Goal: Information Seeking & Learning: Compare options

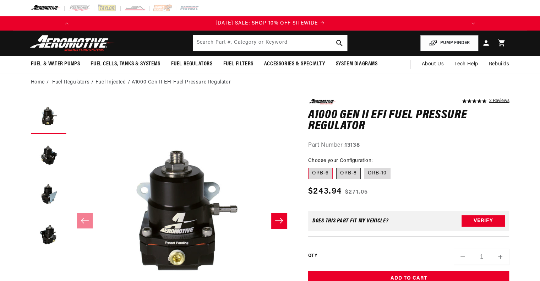
click at [351, 176] on label "ORB-8" at bounding box center [348, 173] width 25 height 11
click at [337, 167] on input "ORB-8" at bounding box center [336, 166] width 0 height 0
radio input "true"
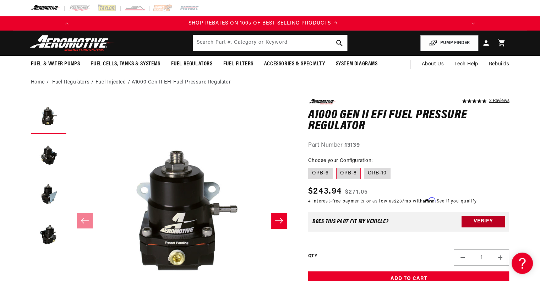
scroll to position [0, 403]
click at [469, 219] on button "Verify" at bounding box center [483, 221] width 43 height 11
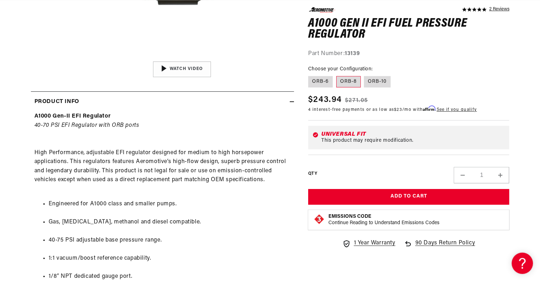
scroll to position [266, 0]
click at [190, 69] on img "Gallery Viewer" at bounding box center [182, 69] width 108 height 60
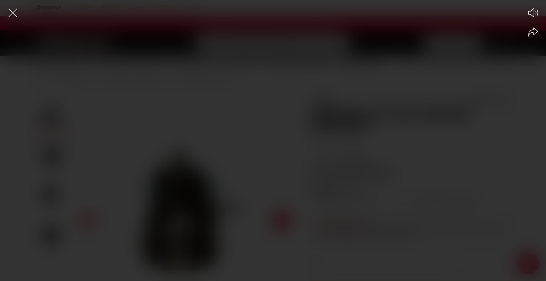
scroll to position [0, 403]
click at [190, 69] on div "Play Mute Share" at bounding box center [273, 140] width 546 height 281
click at [17, 14] on icon "Close the video player" at bounding box center [13, 13] width 16 height 16
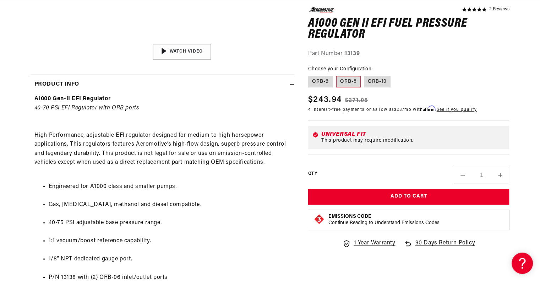
scroll to position [0, 0]
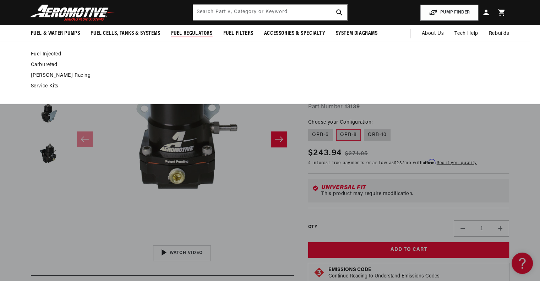
click at [53, 54] on link "Fuel Injected" at bounding box center [267, 54] width 472 height 6
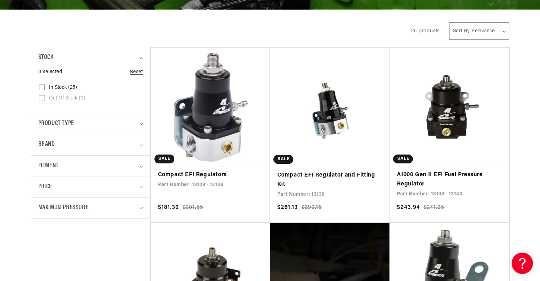
scroll to position [149, 0]
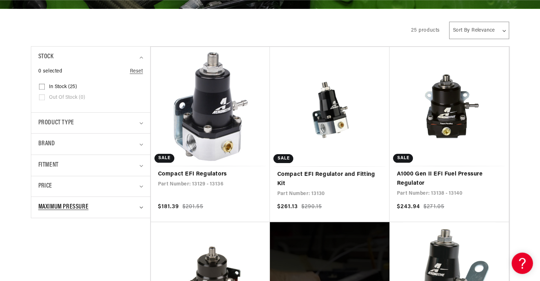
click at [142, 207] on icon "Maximum Pressure (0 selected)" at bounding box center [141, 208] width 3 height 2
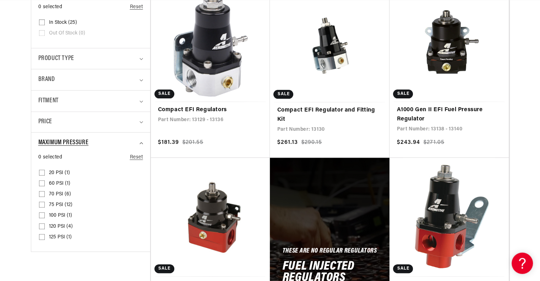
scroll to position [217, 0]
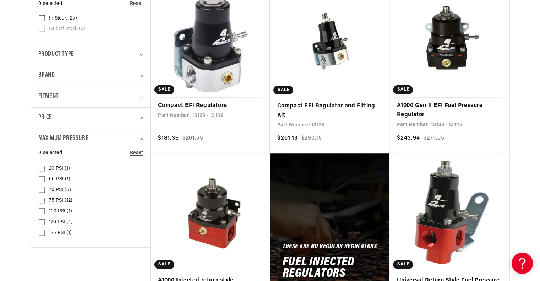
click at [54, 210] on span "100 PSI (1)" at bounding box center [60, 211] width 23 height 6
click at [45, 210] on input "100 PSI (1) 100 PSI (1 product)" at bounding box center [42, 213] width 6 height 6
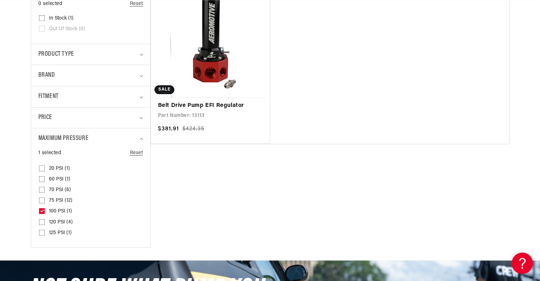
scroll to position [0, 806]
click at [53, 214] on label "100 PSI (1) 100 PSI (1 product)" at bounding box center [88, 211] width 99 height 11
click at [45, 214] on input "100 PSI (1) 100 PSI (1 product)" at bounding box center [42, 213] width 6 height 6
checkbox input "false"
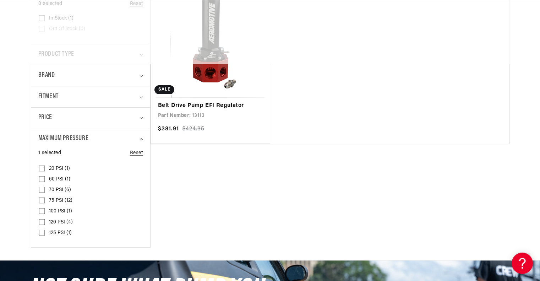
click at [59, 195] on label "75 PSI (12) 75 PSI (12 products)" at bounding box center [88, 200] width 99 height 11
click at [45, 199] on input "75 PSI (12) 75 PSI (12 products)" at bounding box center [42, 202] width 6 height 6
checkbox input "true"
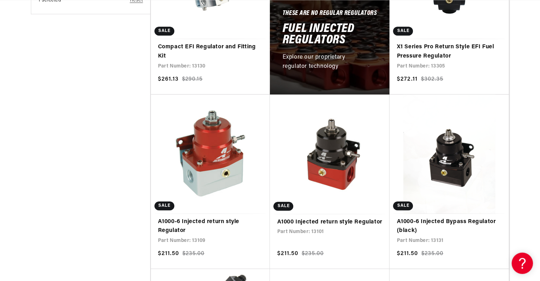
scroll to position [451, 0]
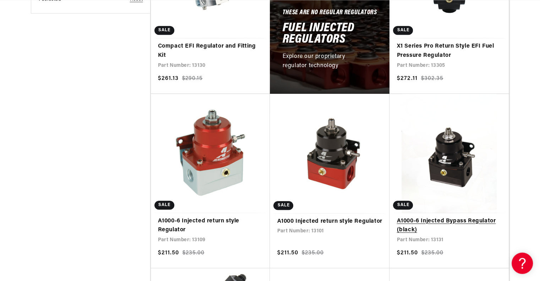
click at [460, 217] on link "A1000-6 Injected Bypass Regulator (black)" at bounding box center [449, 226] width 105 height 18
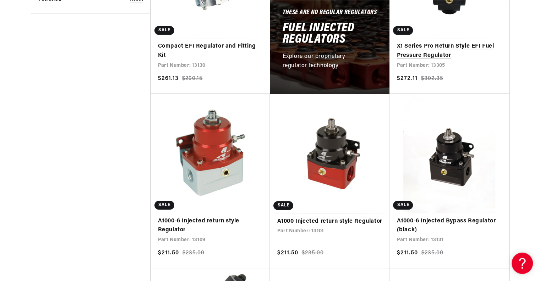
click at [468, 42] on link "X1 Series Pro Return Style EFI Fuel Pressure Regulator" at bounding box center [449, 51] width 105 height 18
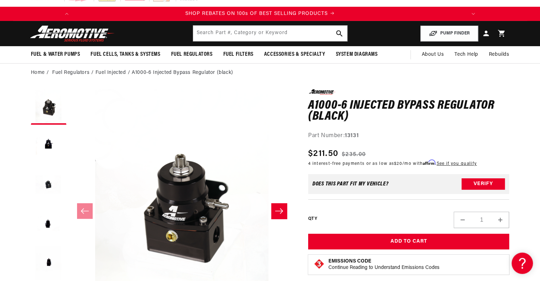
scroll to position [0, 403]
click at [469, 186] on button "Verify" at bounding box center [483, 183] width 43 height 11
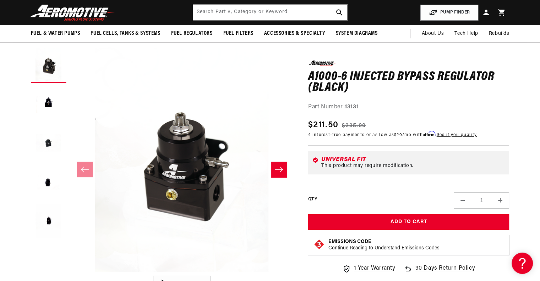
scroll to position [0, 0]
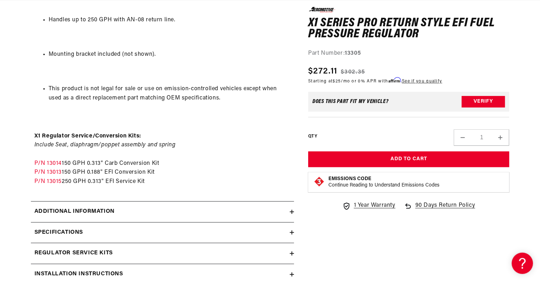
click at [290, 214] on icon at bounding box center [292, 212] width 4 height 4
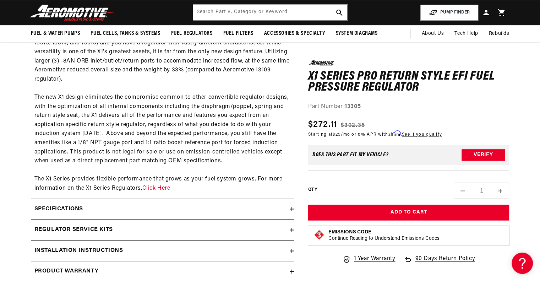
click at [289, 207] on div "Specifications" at bounding box center [160, 209] width 259 height 9
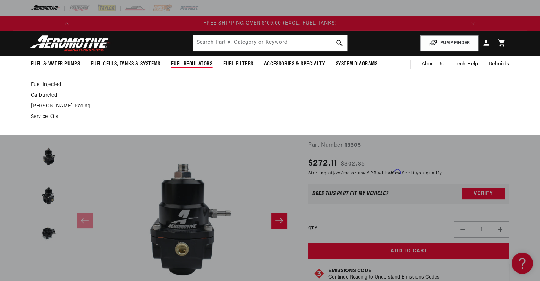
click at [191, 65] on span "Fuel Regulators" at bounding box center [192, 63] width 42 height 7
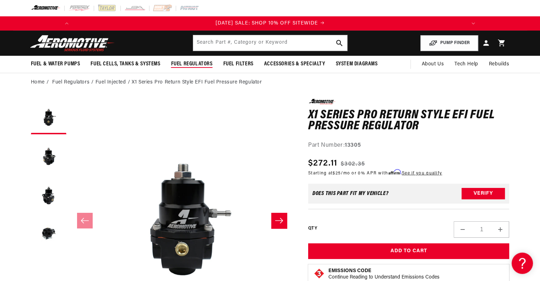
click at [191, 65] on span "Fuel Regulators" at bounding box center [192, 63] width 42 height 7
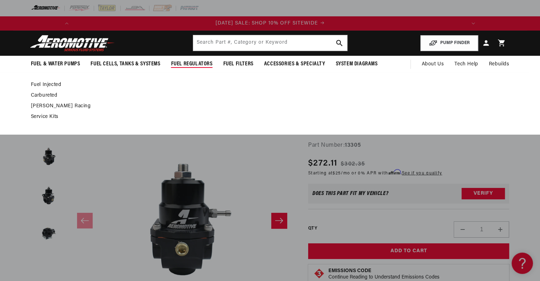
click at [54, 86] on link "Fuel Injected" at bounding box center [267, 85] width 472 height 6
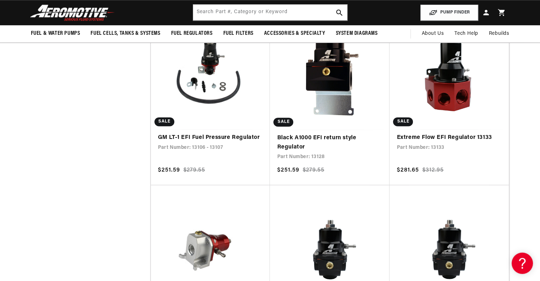
scroll to position [0, 806]
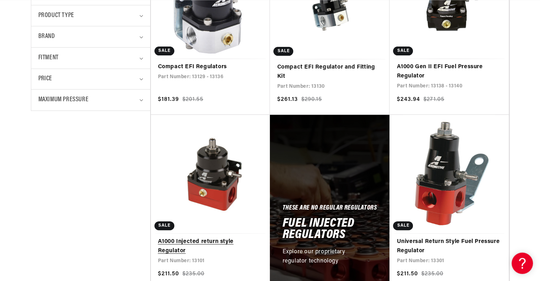
click at [233, 237] on link "A1000 Injected return style Regulator" at bounding box center [210, 246] width 105 height 18
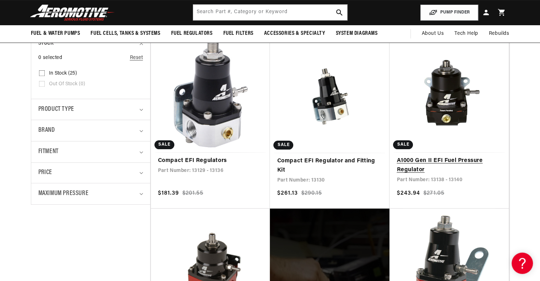
click at [428, 161] on link "A1000 Gen II EFI Fuel Pressure Regulator" at bounding box center [449, 165] width 105 height 18
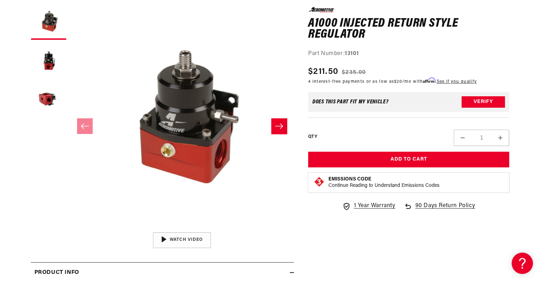
scroll to position [0, 403]
click at [45, 58] on button "Load image 2 in gallery view" at bounding box center [49, 61] width 36 height 36
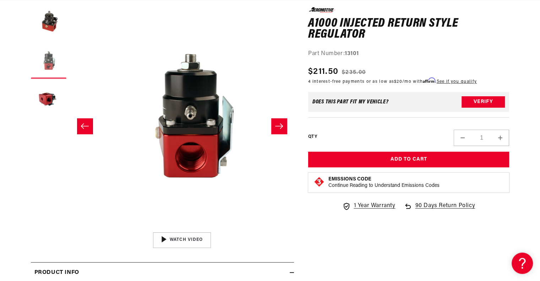
scroll to position [0, 224]
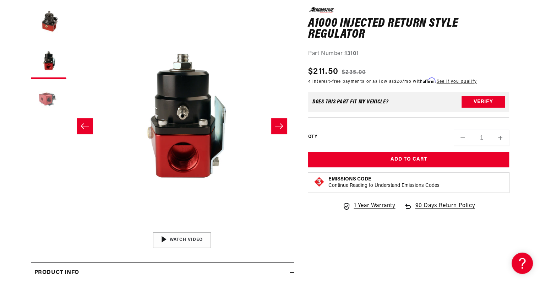
click at [57, 96] on button "Load image 3 in gallery view" at bounding box center [49, 100] width 36 height 36
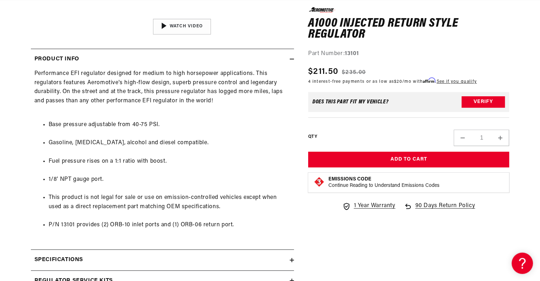
scroll to position [0, 806]
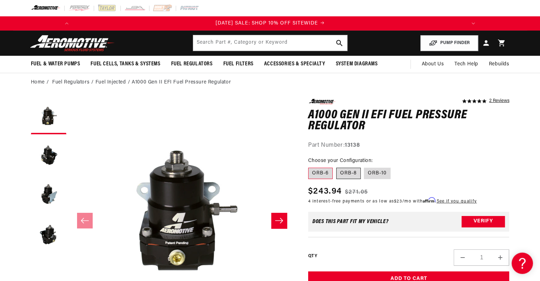
click at [349, 170] on label "ORB-8" at bounding box center [348, 173] width 25 height 11
click at [337, 167] on input "ORB-8" at bounding box center [336, 166] width 0 height 0
radio input "true"
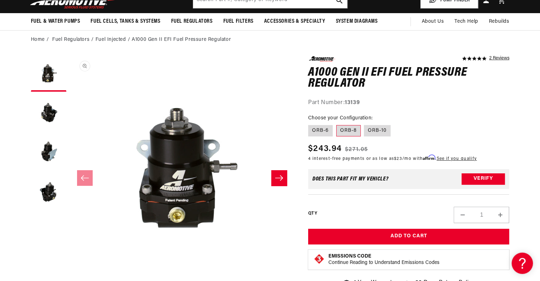
scroll to position [0, 403]
drag, startPoint x: 216, startPoint y: 217, endPoint x: 209, endPoint y: 230, distance: 13.8
click at [70, 281] on button "Open media 1 in modal" at bounding box center [70, 281] width 0 height 0
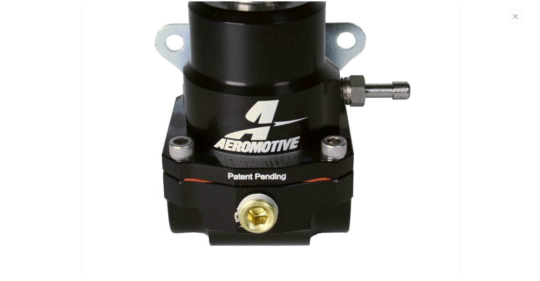
scroll to position [0, 806]
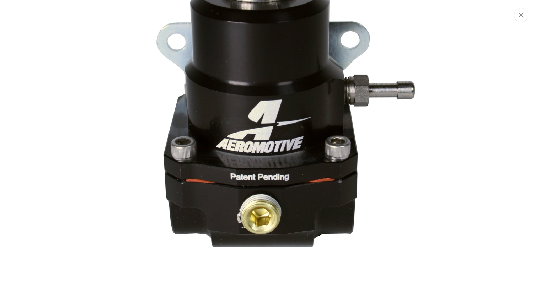
click at [487, 107] on div "Media gallery" at bounding box center [273, 140] width 546 height 281
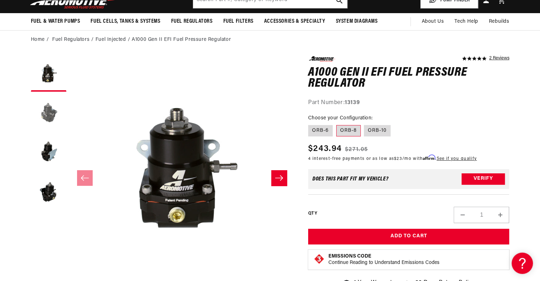
click at [45, 109] on button "Load image 2 in gallery view" at bounding box center [49, 113] width 36 height 36
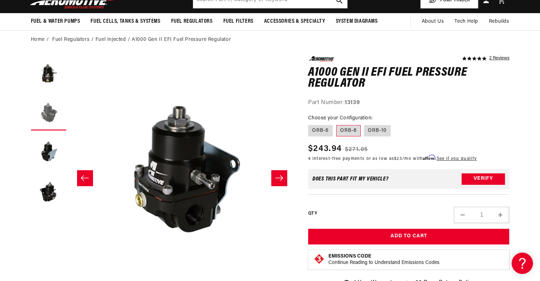
scroll to position [0, 0]
click at [48, 154] on button "Load image 3 in gallery view" at bounding box center [49, 152] width 36 height 36
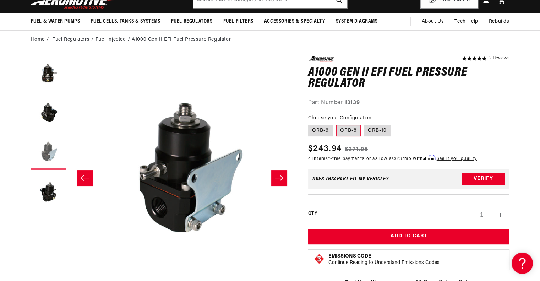
scroll to position [0, 449]
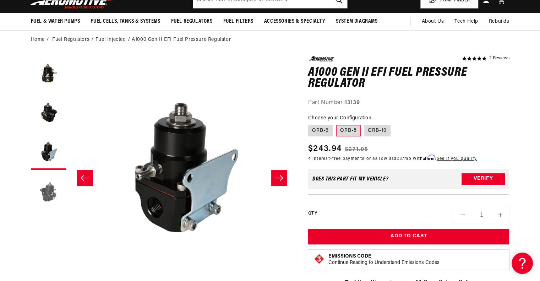
click at [50, 189] on button "Load image 4 in gallery view" at bounding box center [49, 191] width 36 height 36
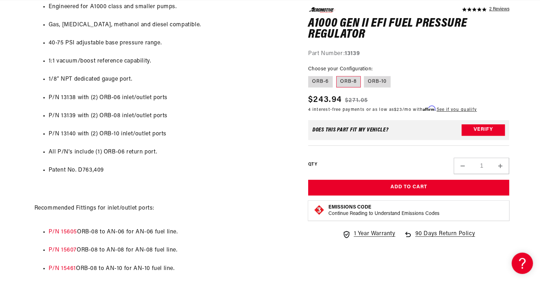
scroll to position [0, 0]
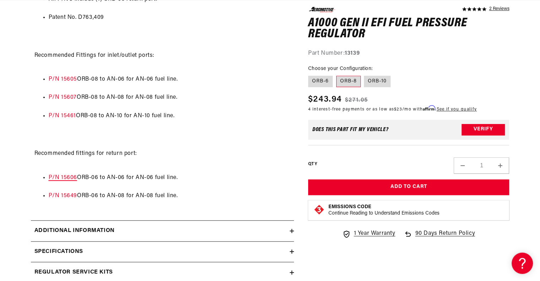
click at [71, 176] on link "P/N 15606" at bounding box center [63, 178] width 28 height 6
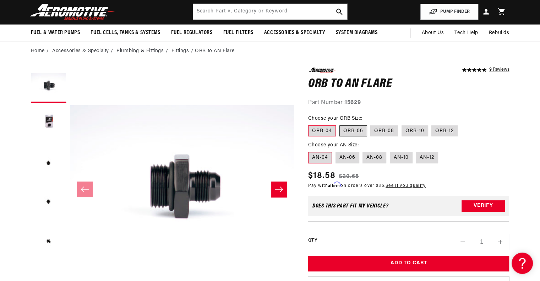
scroll to position [0, 403]
click at [388, 132] on label "ORB-08" at bounding box center [385, 130] width 28 height 11
click at [371, 124] on input "ORB-08" at bounding box center [371, 124] width 0 height 0
radio input "true"
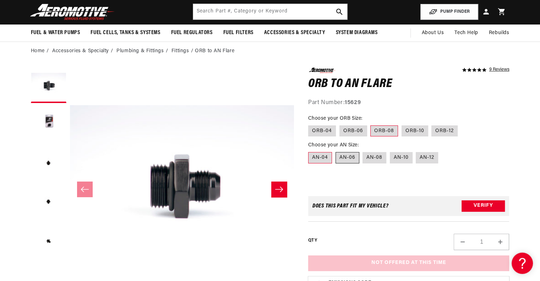
click at [346, 161] on label "AN-06" at bounding box center [348, 157] width 24 height 11
click at [336, 151] on input "AN-06" at bounding box center [336, 151] width 0 height 0
radio input "true"
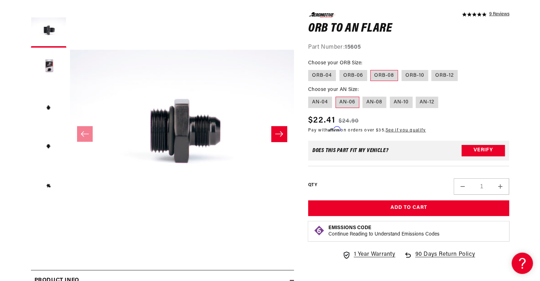
scroll to position [0, 7]
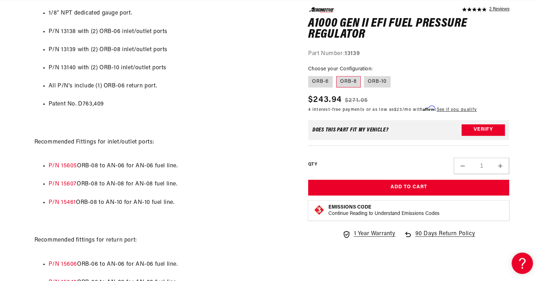
scroll to position [529, 0]
click at [59, 184] on link "P/N 15607" at bounding box center [63, 183] width 28 height 6
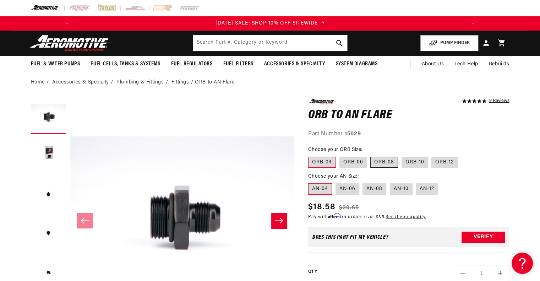
click at [389, 160] on label "ORB-08" at bounding box center [385, 162] width 28 height 11
click at [371, 156] on input "ORB-08" at bounding box center [371, 155] width 0 height 0
radio input "true"
click at [379, 192] on label "AN-08" at bounding box center [375, 188] width 24 height 11
click at [363, 182] on input "AN-08" at bounding box center [363, 182] width 0 height 0
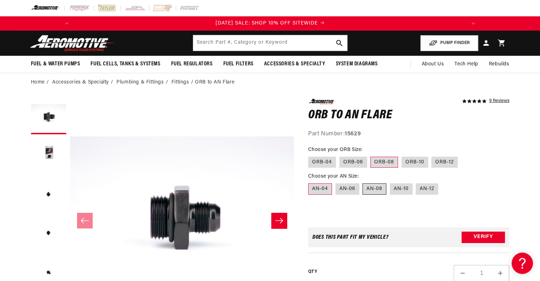
radio input "true"
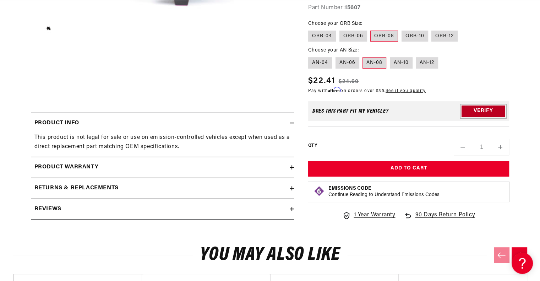
click at [499, 111] on button "Verify" at bounding box center [483, 110] width 43 height 11
